Goal: Transaction & Acquisition: Purchase product/service

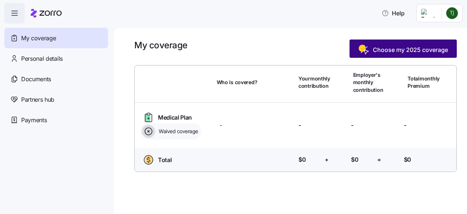
click at [412, 49] on span "Choose my 2025 coverage" at bounding box center [410, 49] width 75 height 9
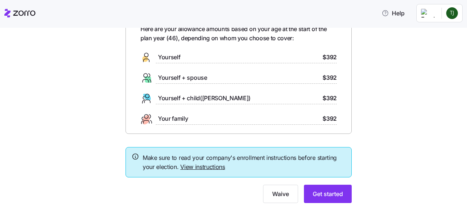
scroll to position [59, 0]
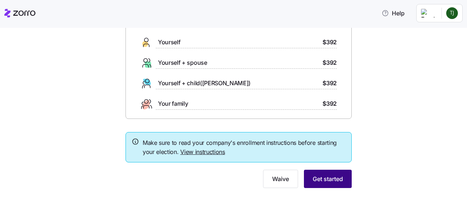
click at [329, 181] on span "Get started" at bounding box center [328, 178] width 30 height 9
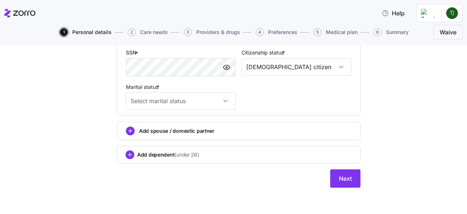
scroll to position [292, 0]
click at [345, 178] on span "Next" at bounding box center [345, 178] width 13 height 9
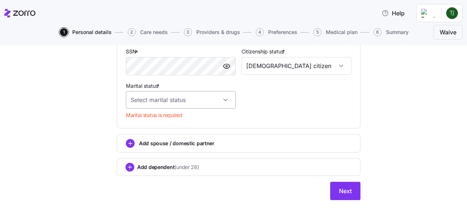
click at [215, 100] on input "Marital status *" at bounding box center [181, 100] width 110 height 18
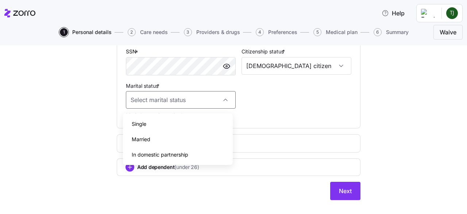
click at [213, 128] on div "Single" at bounding box center [178, 123] width 104 height 15
type input "Single"
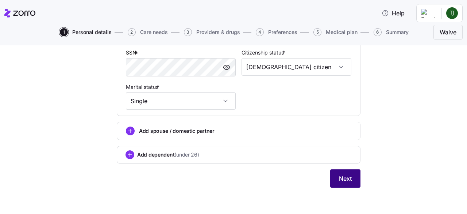
click at [347, 179] on span "Next" at bounding box center [345, 178] width 13 height 9
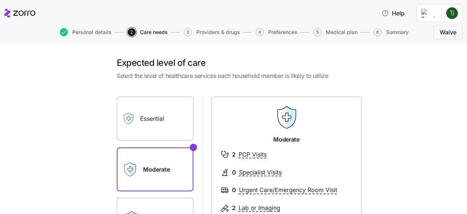
click at [154, 116] on label "Essential" at bounding box center [155, 118] width 77 height 44
click at [0, 0] on input "Essential" at bounding box center [0, 0] width 0 height 0
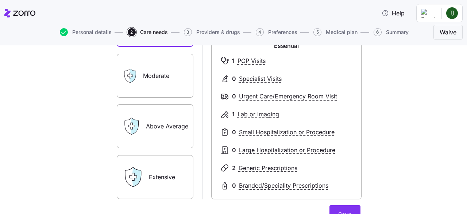
scroll to position [109, 0]
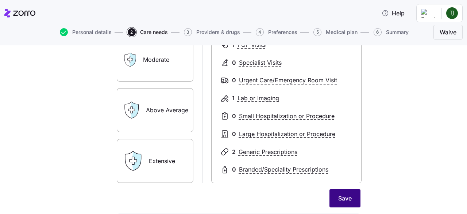
click at [344, 200] on span "Save" at bounding box center [345, 197] width 14 height 9
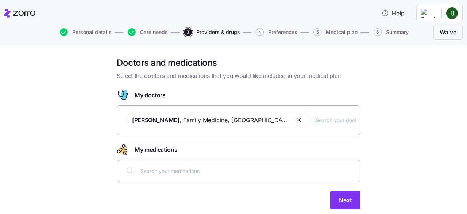
click at [344, 200] on span "Next" at bounding box center [345, 199] width 13 height 9
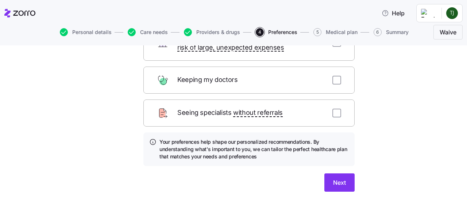
scroll to position [109, 0]
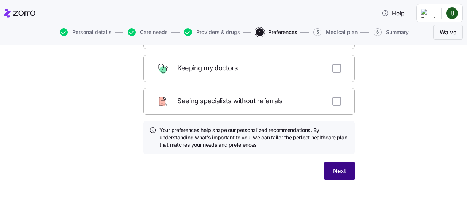
click at [337, 166] on span "Next" at bounding box center [339, 170] width 13 height 9
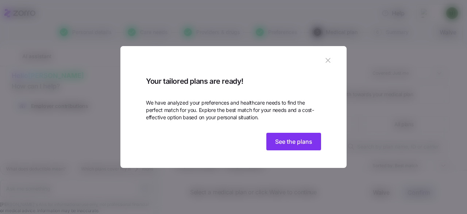
scroll to position [27, 0]
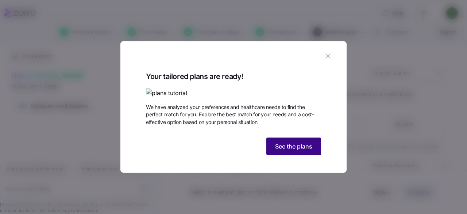
click at [304, 155] on button "See the plans" at bounding box center [293, 146] width 55 height 18
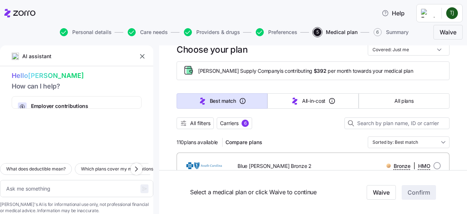
scroll to position [0, 0]
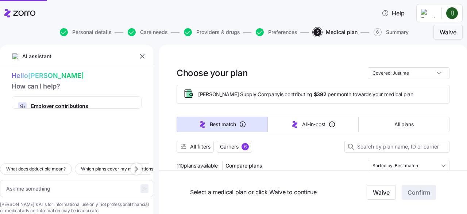
type textarea "x"
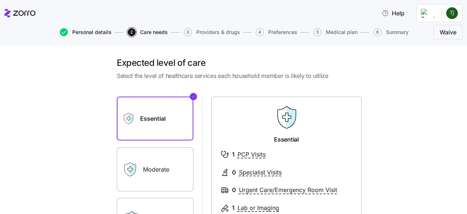
click at [109, 31] on span "Personal details" at bounding box center [91, 32] width 39 height 5
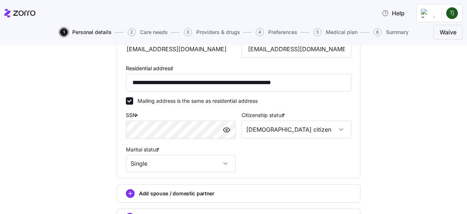
scroll to position [255, 0]
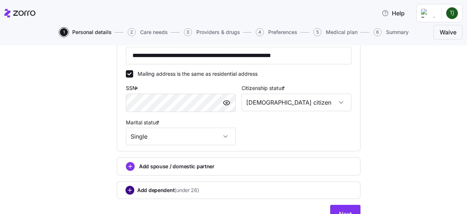
click at [126, 192] on circle "add icon" at bounding box center [130, 190] width 8 height 8
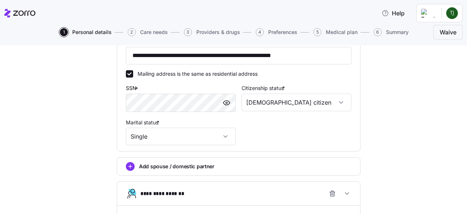
scroll to position [357, 0]
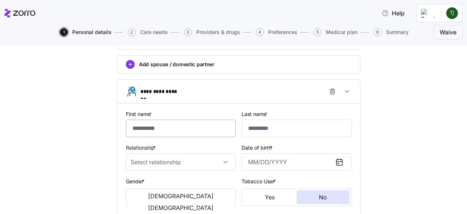
click at [164, 129] on input "First name *" at bounding box center [181, 128] width 110 height 18
type input "******"
click at [249, 133] on input "Last name *" at bounding box center [297, 128] width 110 height 18
type input "*******"
click at [221, 158] on input "Relationship *" at bounding box center [181, 162] width 110 height 18
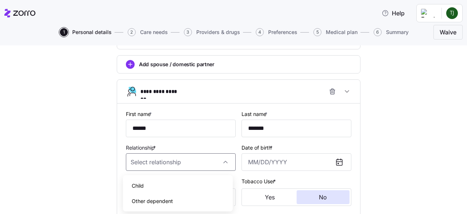
click at [193, 187] on div "Child" at bounding box center [178, 185] width 104 height 15
type input "Child"
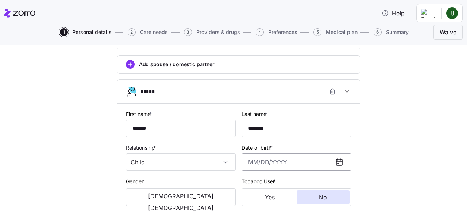
click at [270, 168] on input "Date of birth *" at bounding box center [297, 162] width 110 height 18
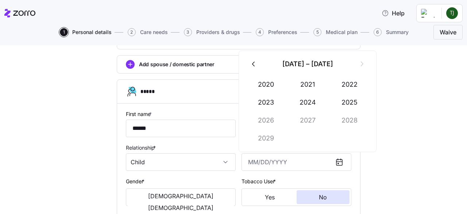
click at [253, 62] on icon "button" at bounding box center [253, 63] width 3 height 5
click at [269, 139] on button "2019" at bounding box center [266, 138] width 42 height 18
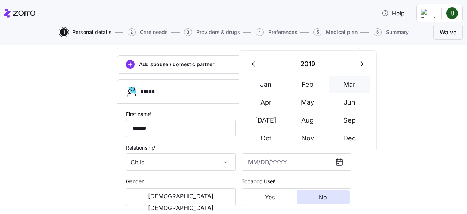
click at [346, 80] on button "Mar" at bounding box center [350, 85] width 42 height 18
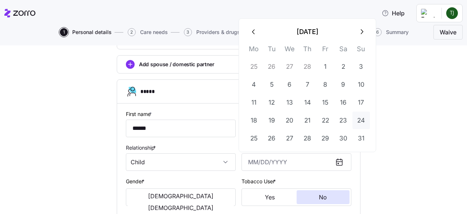
click at [357, 119] on button "24" at bounding box center [362, 120] width 18 height 18
type input "March 24, 2019"
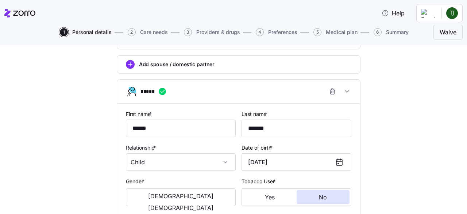
scroll to position [394, 0]
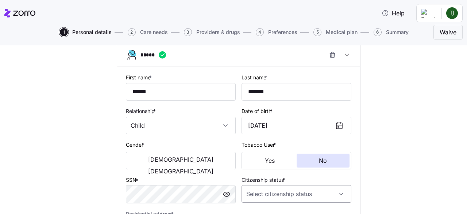
click at [319, 196] on input "Citizenship status *" at bounding box center [297, 194] width 110 height 18
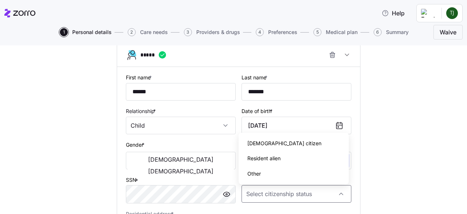
click at [273, 143] on div "US citizen" at bounding box center [294, 142] width 104 height 15
type input "US citizen"
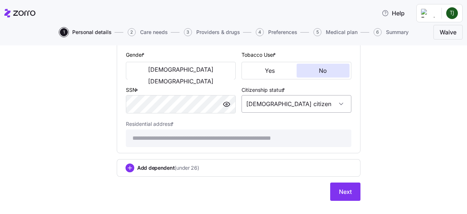
scroll to position [499, 0]
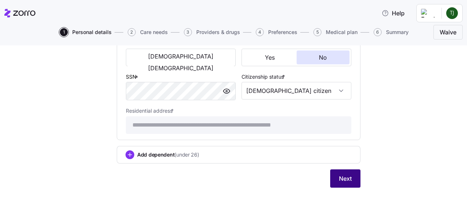
click at [347, 182] on span "Next" at bounding box center [345, 178] width 13 height 9
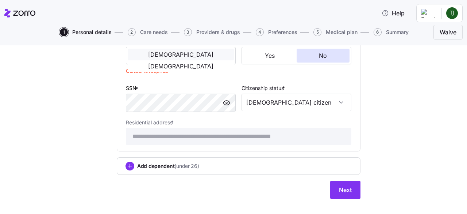
click at [160, 55] on button "Male" at bounding box center [181, 55] width 106 height 12
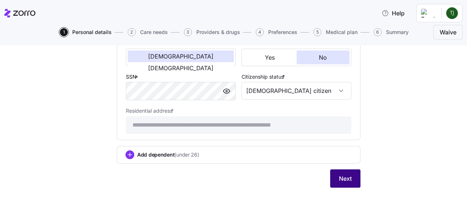
click at [342, 177] on span "Next" at bounding box center [345, 178] width 13 height 9
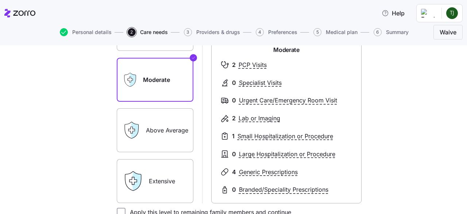
scroll to position [146, 0]
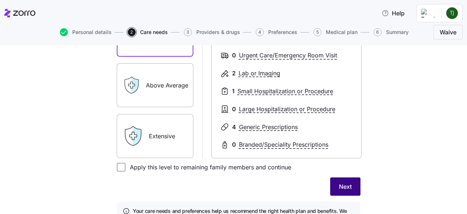
click at [344, 184] on span "Next" at bounding box center [345, 186] width 13 height 9
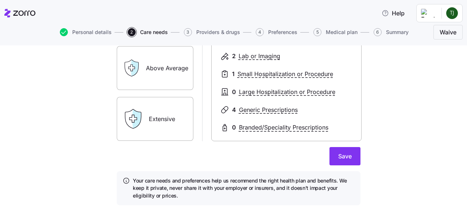
scroll to position [182, 0]
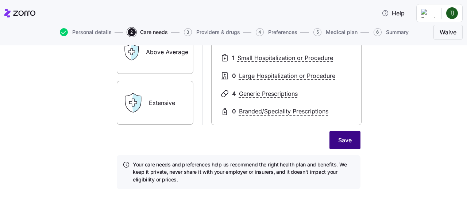
click at [341, 135] on button "Save" at bounding box center [345, 140] width 31 height 18
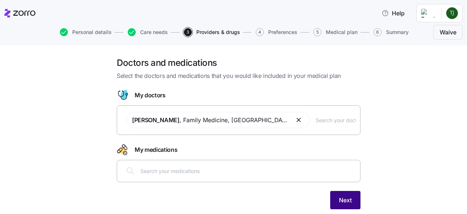
click at [336, 197] on button "Next" at bounding box center [345, 200] width 30 height 18
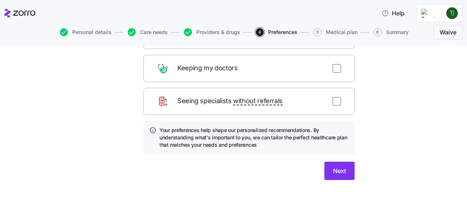
scroll to position [109, 0]
click at [344, 165] on button "Next" at bounding box center [339, 170] width 30 height 18
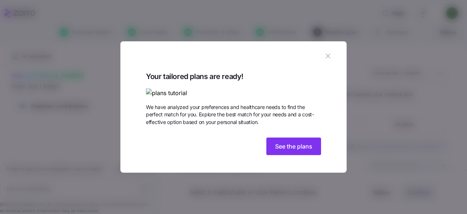
scroll to position [27, 0]
click at [303, 150] on span "See the plans" at bounding box center [293, 146] width 37 height 9
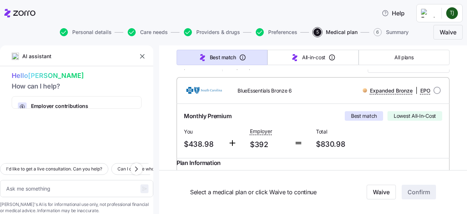
scroll to position [109, 0]
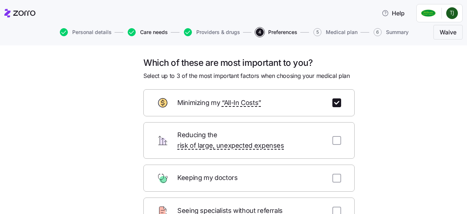
click at [147, 30] on span "Care needs" at bounding box center [154, 32] width 28 height 5
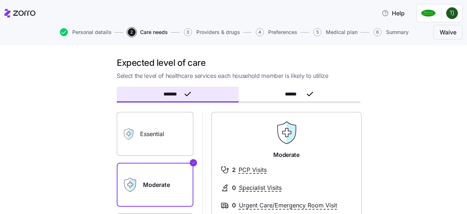
click at [159, 130] on label "Essential" at bounding box center [155, 134] width 77 height 44
click at [0, 0] on input "Essential" at bounding box center [0, 0] width 0 height 0
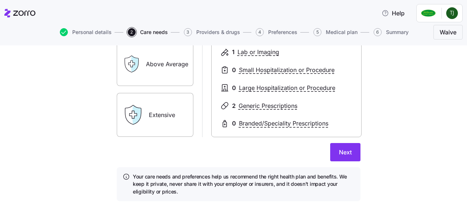
scroll to position [182, 0]
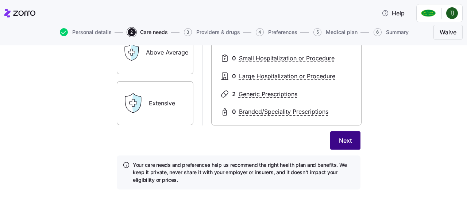
click at [346, 136] on span "Next" at bounding box center [345, 140] width 13 height 9
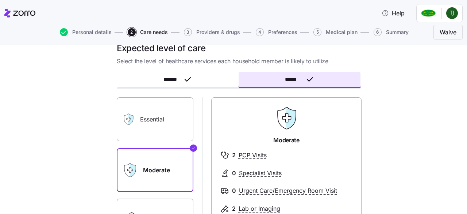
scroll to position [0, 0]
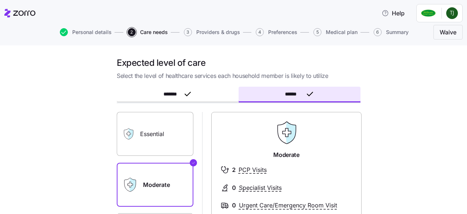
click at [155, 135] on label "Essential" at bounding box center [155, 134] width 77 height 44
click at [0, 0] on input "Essential" at bounding box center [0, 0] width 0 height 0
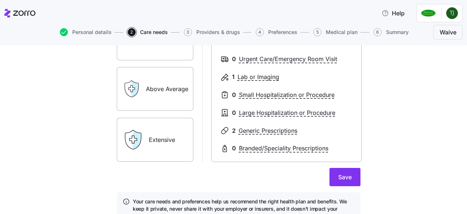
scroll to position [182, 0]
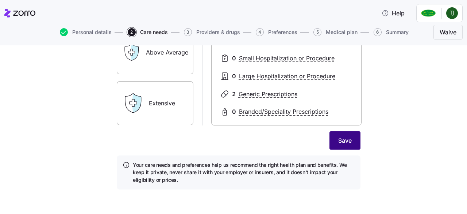
click at [345, 141] on span "Save" at bounding box center [345, 140] width 14 height 9
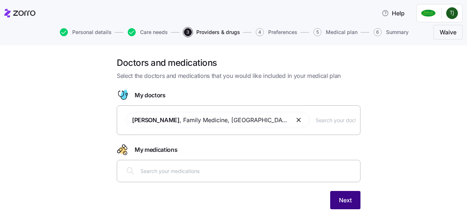
click at [347, 196] on span "Next" at bounding box center [345, 199] width 13 height 9
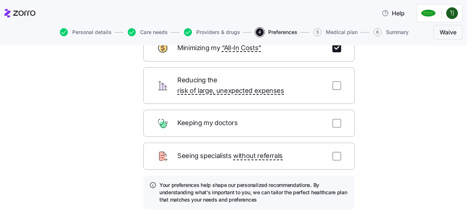
scroll to position [109, 0]
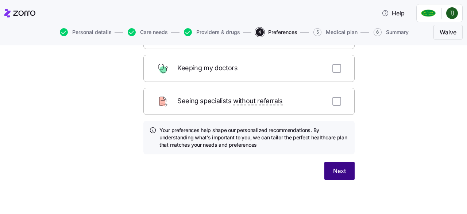
click at [341, 166] on span "Next" at bounding box center [339, 170] width 13 height 9
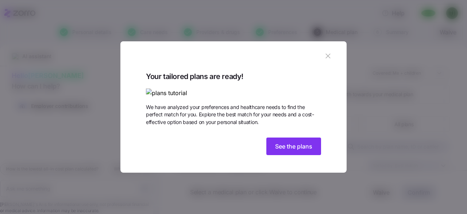
scroll to position [27, 0]
click at [293, 155] on button "See the plans" at bounding box center [293, 146] width 55 height 18
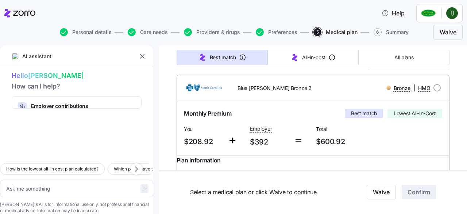
scroll to position [109, 0]
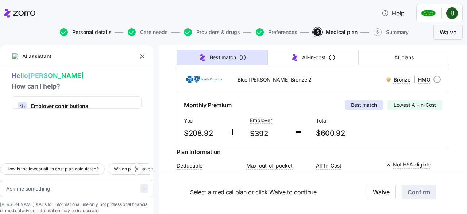
click at [93, 30] on span "Personal details" at bounding box center [91, 32] width 39 height 5
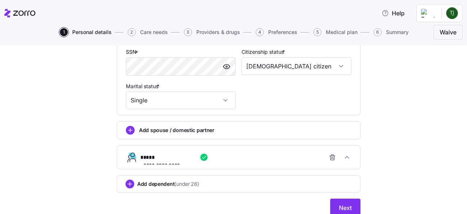
scroll to position [292, 0]
click at [330, 160] on icon "button" at bounding box center [332, 157] width 4 height 4
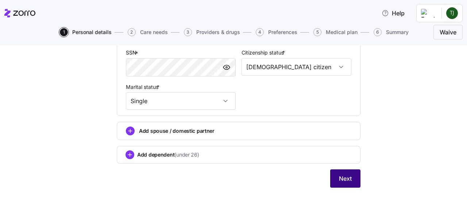
click at [339, 181] on span "Next" at bounding box center [345, 178] width 13 height 9
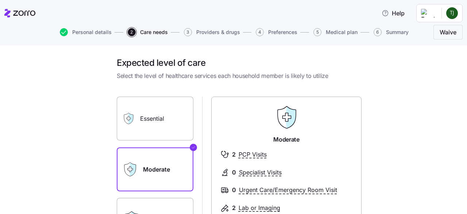
click at [156, 115] on label "Essential" at bounding box center [155, 118] width 77 height 44
click at [0, 0] on input "Essential" at bounding box center [0, 0] width 0 height 0
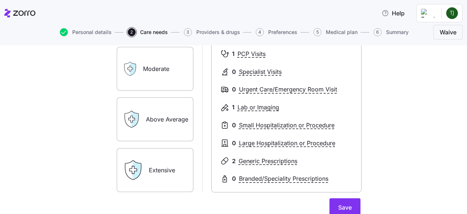
scroll to position [146, 0]
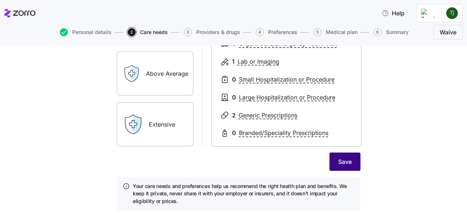
click at [340, 156] on button "Save" at bounding box center [345, 161] width 31 height 18
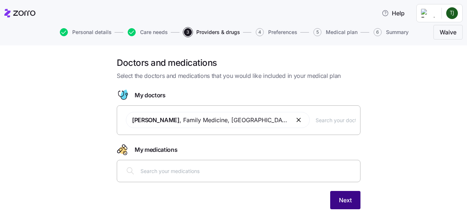
click at [341, 199] on span "Next" at bounding box center [345, 199] width 13 height 9
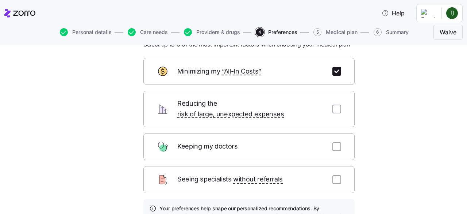
scroll to position [109, 0]
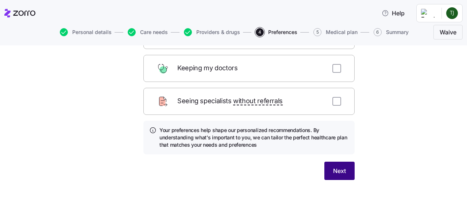
click at [337, 165] on button "Next" at bounding box center [339, 170] width 30 height 18
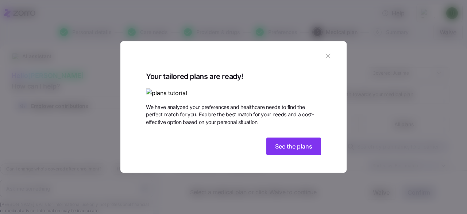
scroll to position [27, 0]
click at [304, 155] on button "See the plans" at bounding box center [293, 146] width 55 height 18
type textarea "x"
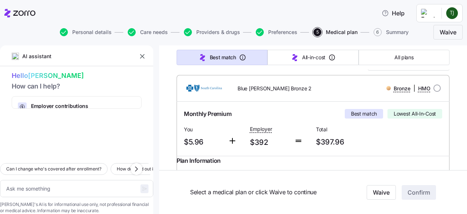
scroll to position [109, 0]
